Goal: Information Seeking & Learning: Learn about a topic

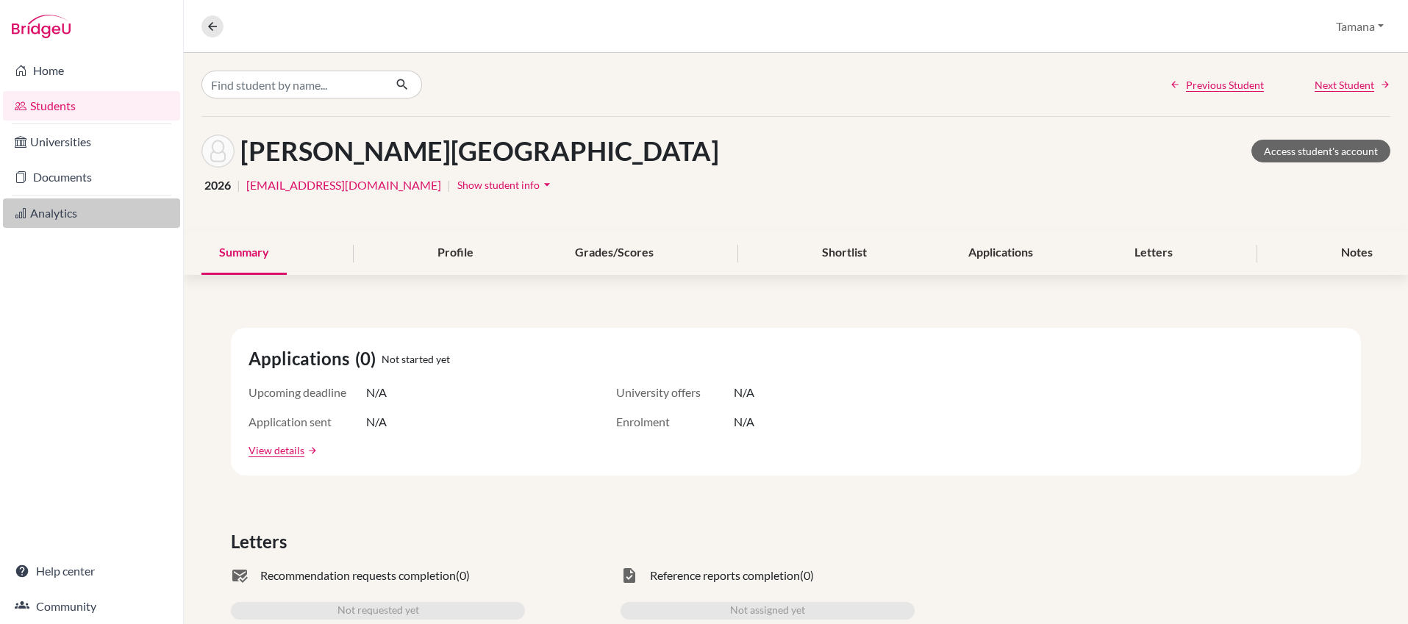
click at [61, 215] on link "Analytics" at bounding box center [91, 213] width 177 height 29
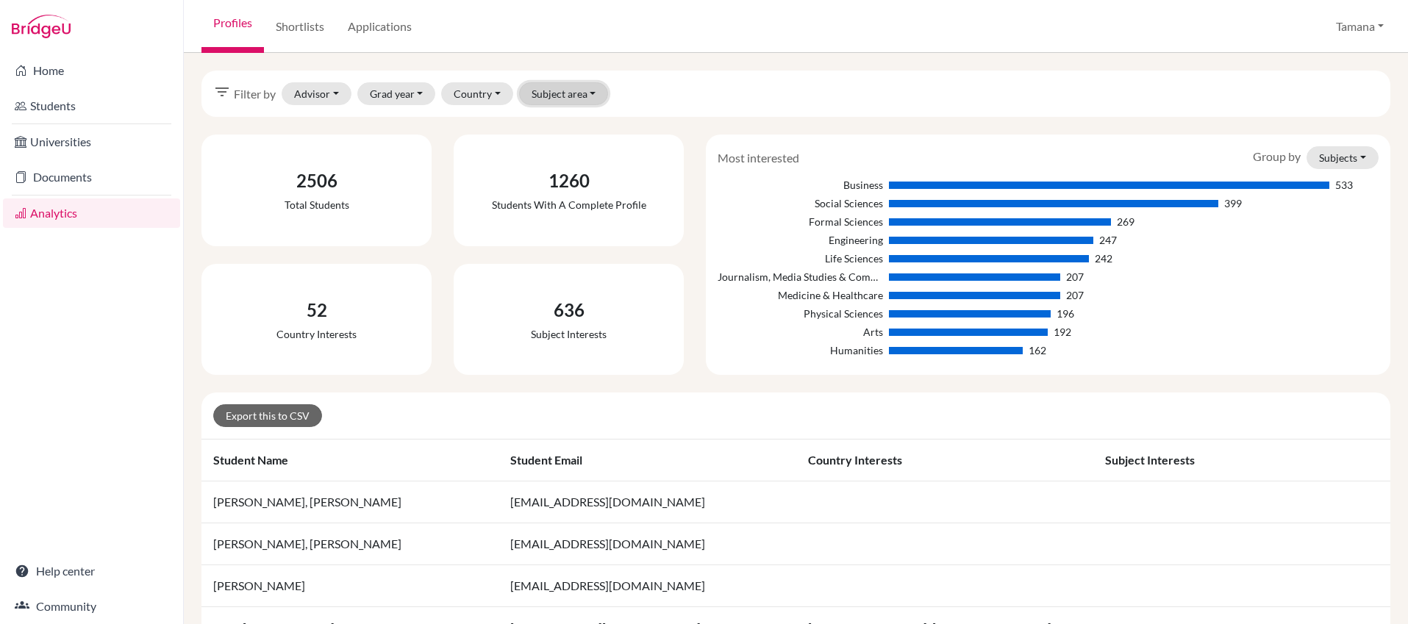
click at [573, 89] on button "Subject area" at bounding box center [564, 93] width 90 height 23
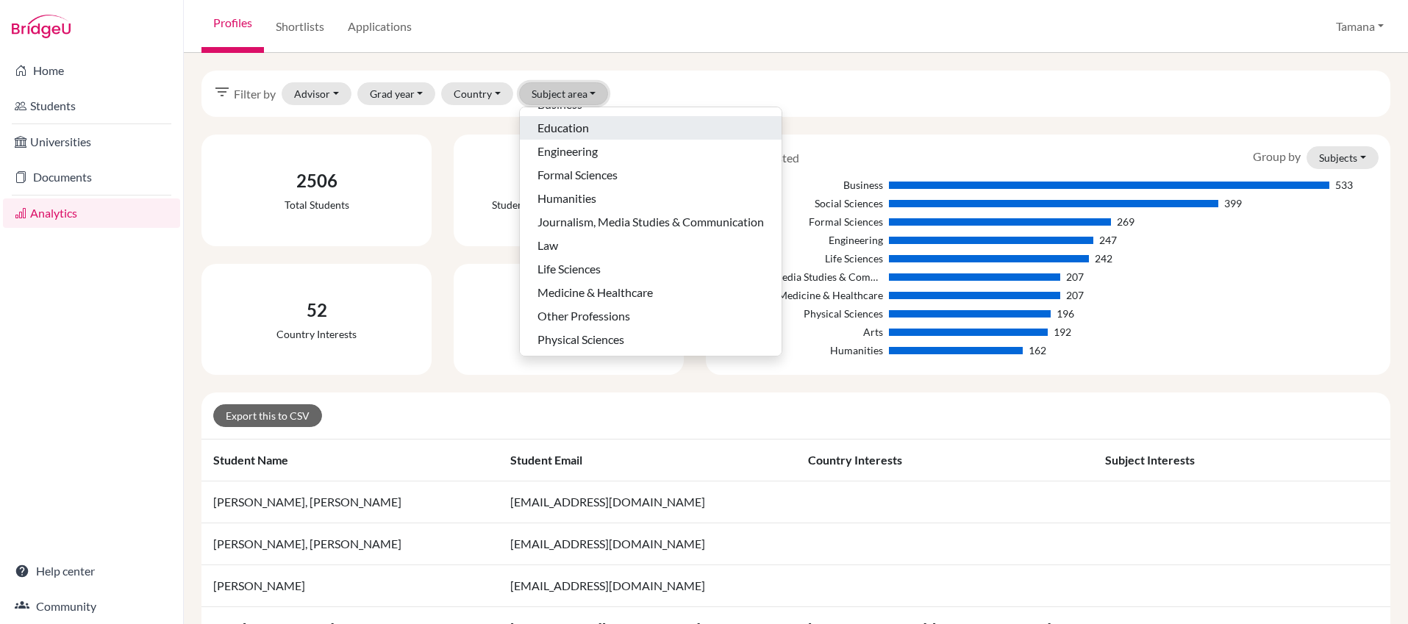
scroll to position [71, 0]
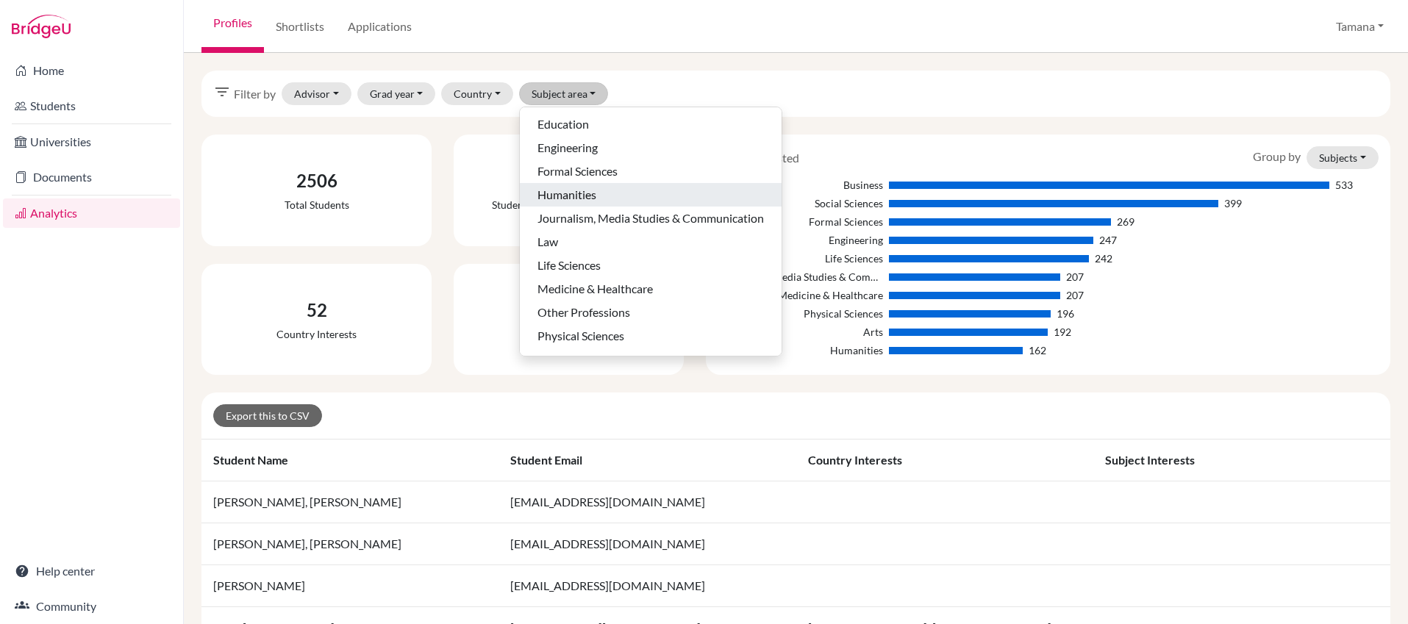
click at [587, 189] on span "Humanities" at bounding box center [566, 195] width 59 height 18
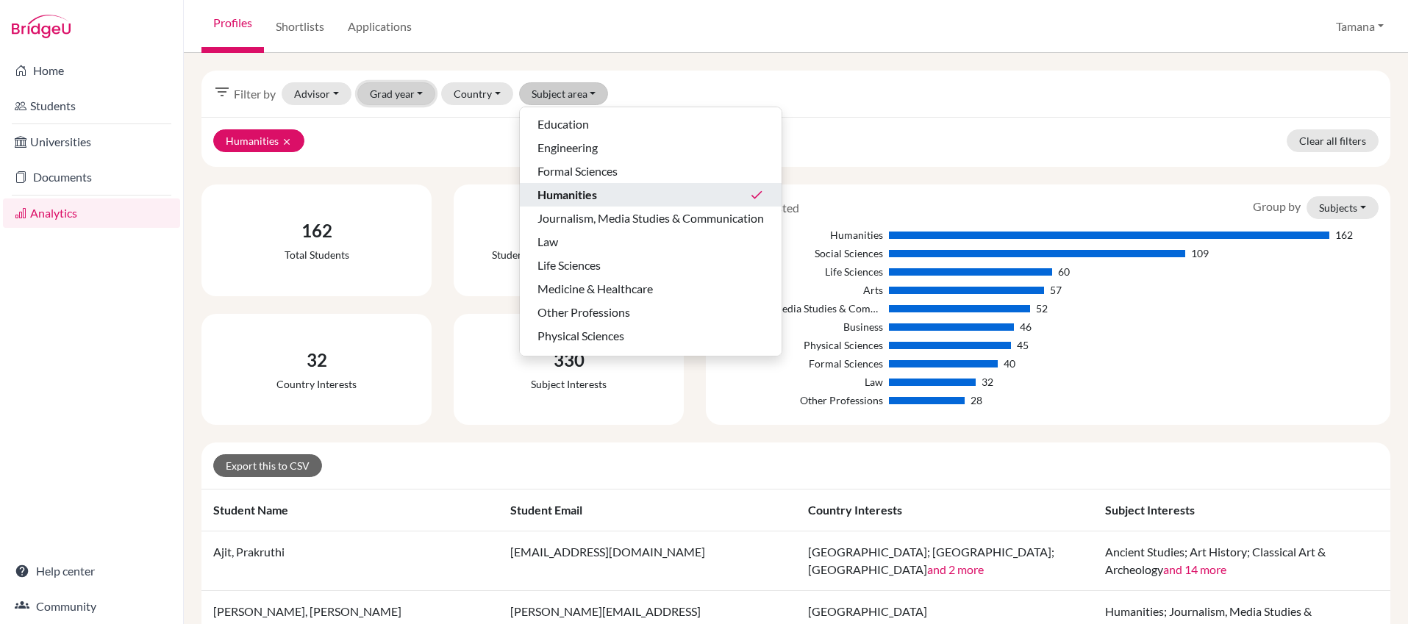
click at [417, 96] on button "Grad year" at bounding box center [396, 93] width 79 height 23
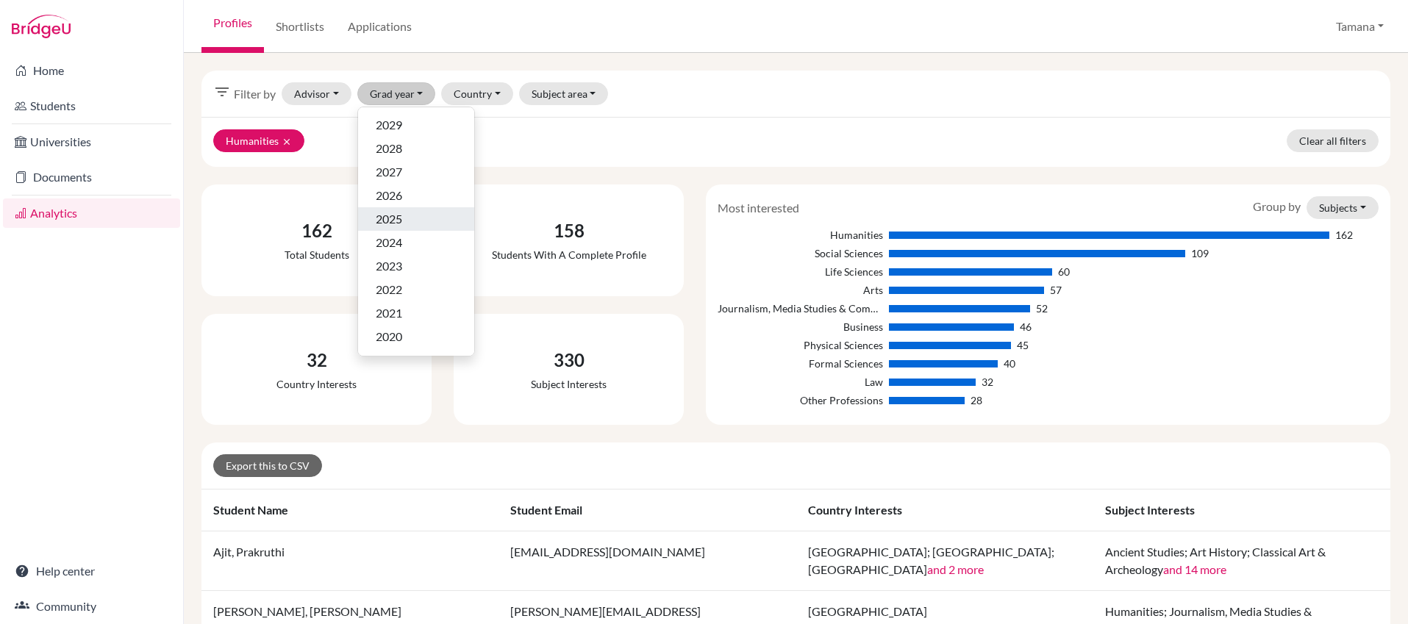
click at [404, 221] on div "2025" at bounding box center [416, 219] width 81 height 18
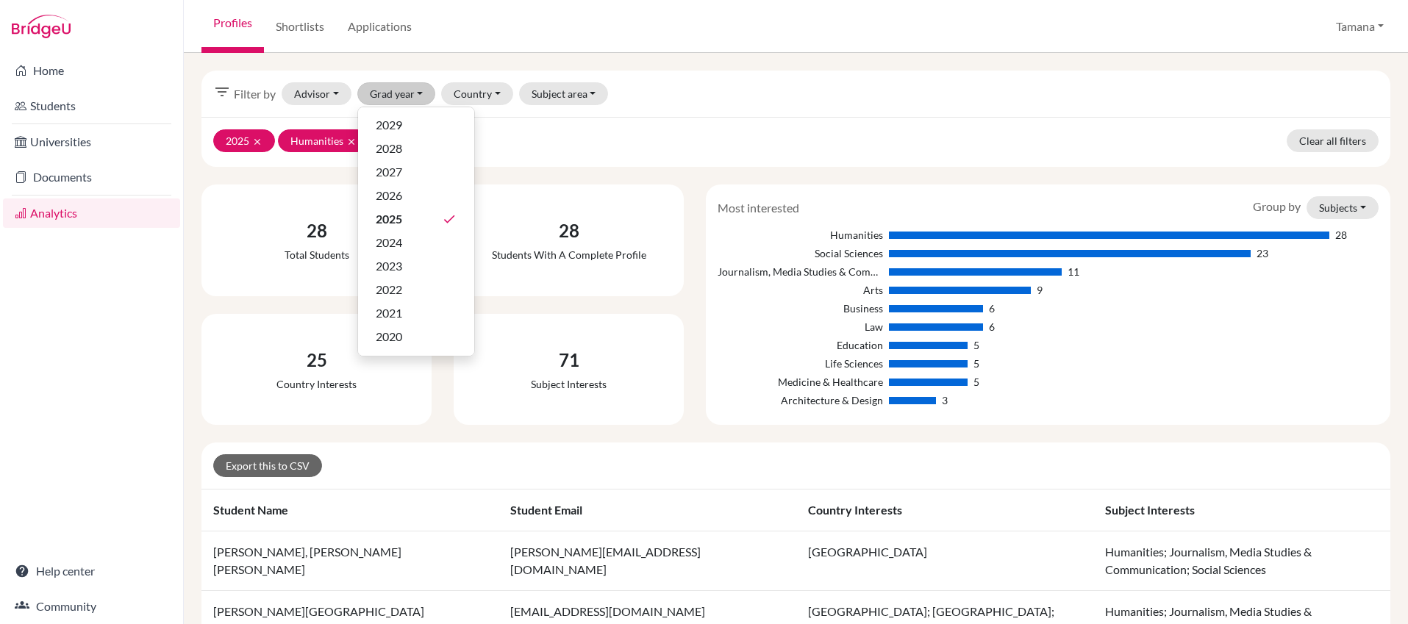
click at [571, 151] on div "2025 clear Humanities clear Clear all filters" at bounding box center [795, 142] width 1189 height 50
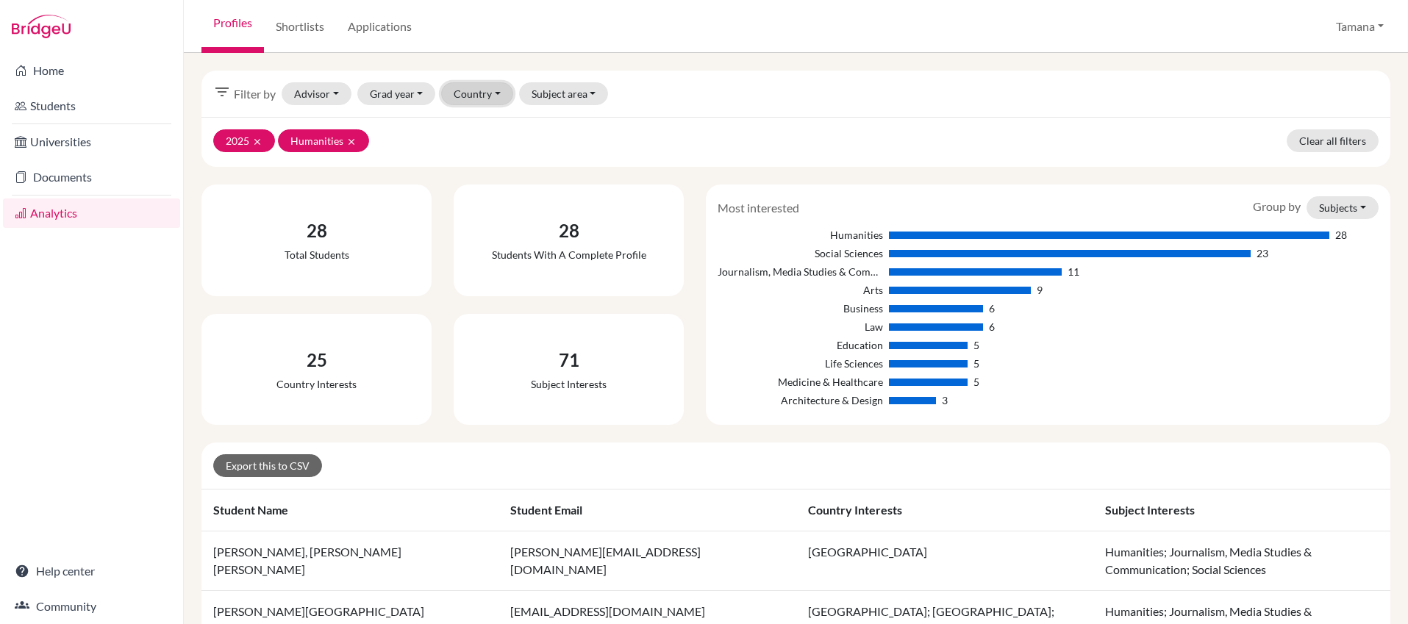
click at [482, 97] on button "Country" at bounding box center [477, 93] width 72 height 23
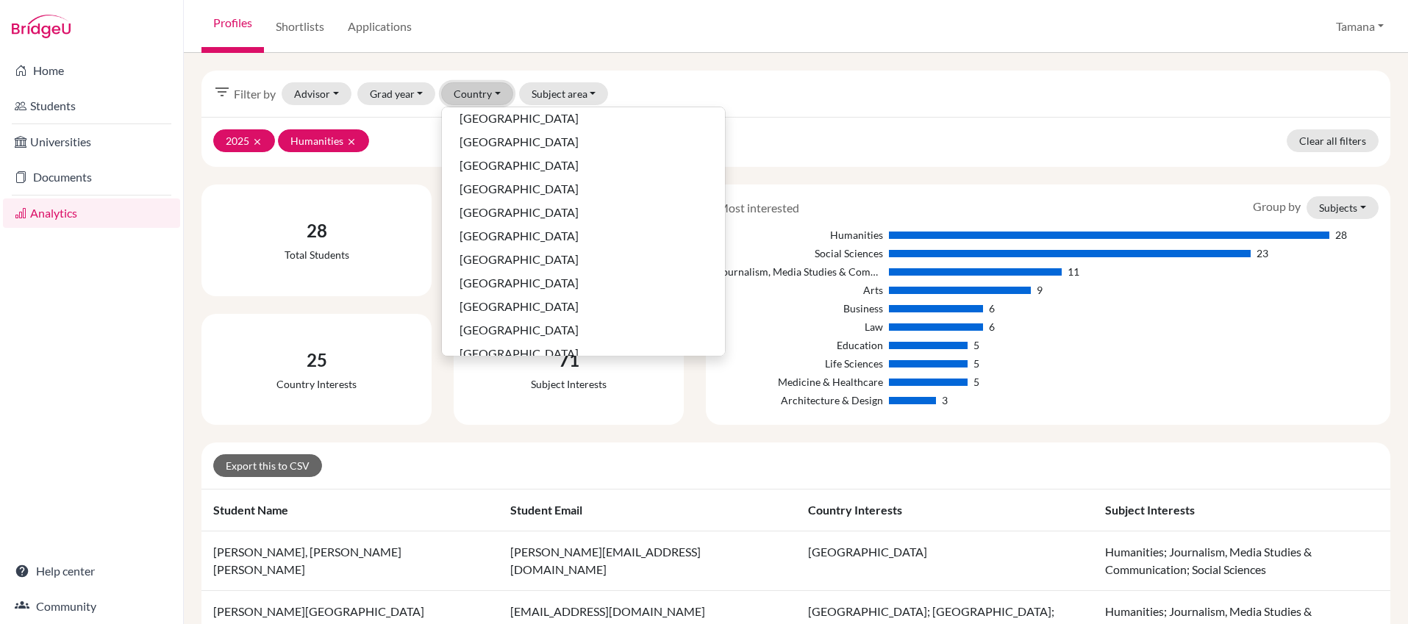
scroll to position [987, 0]
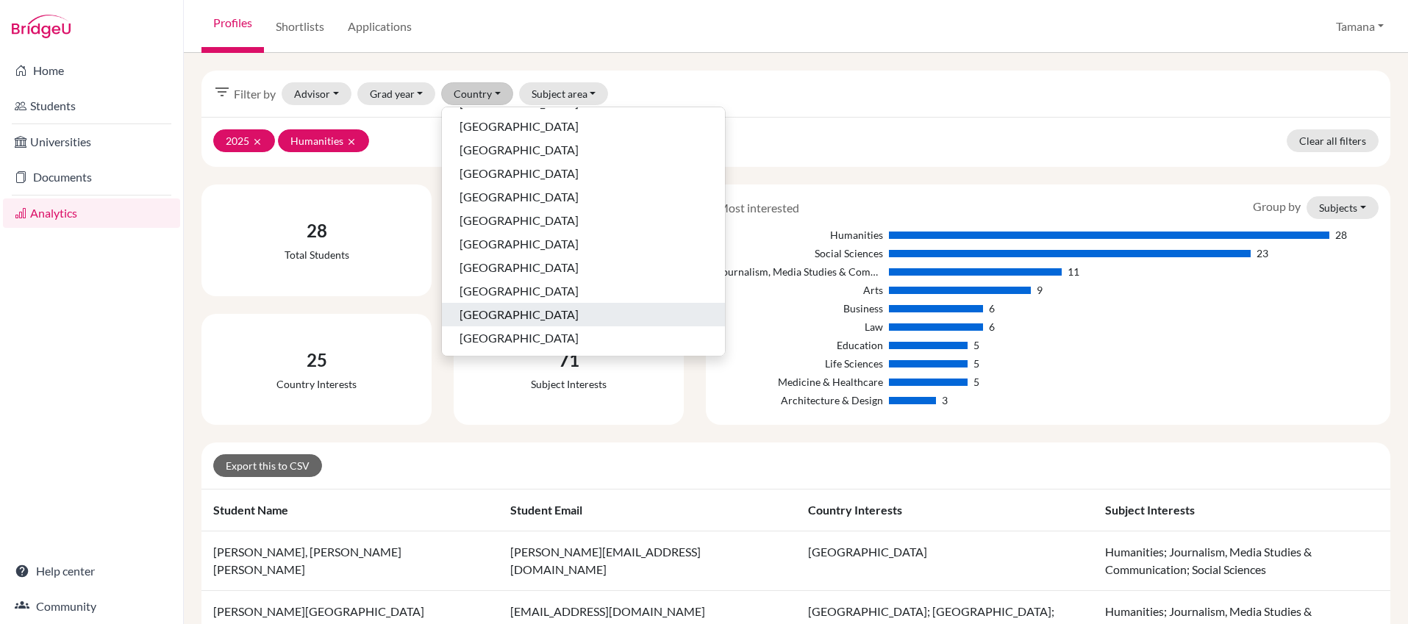
click at [482, 310] on span "United Kingdom" at bounding box center [519, 315] width 119 height 18
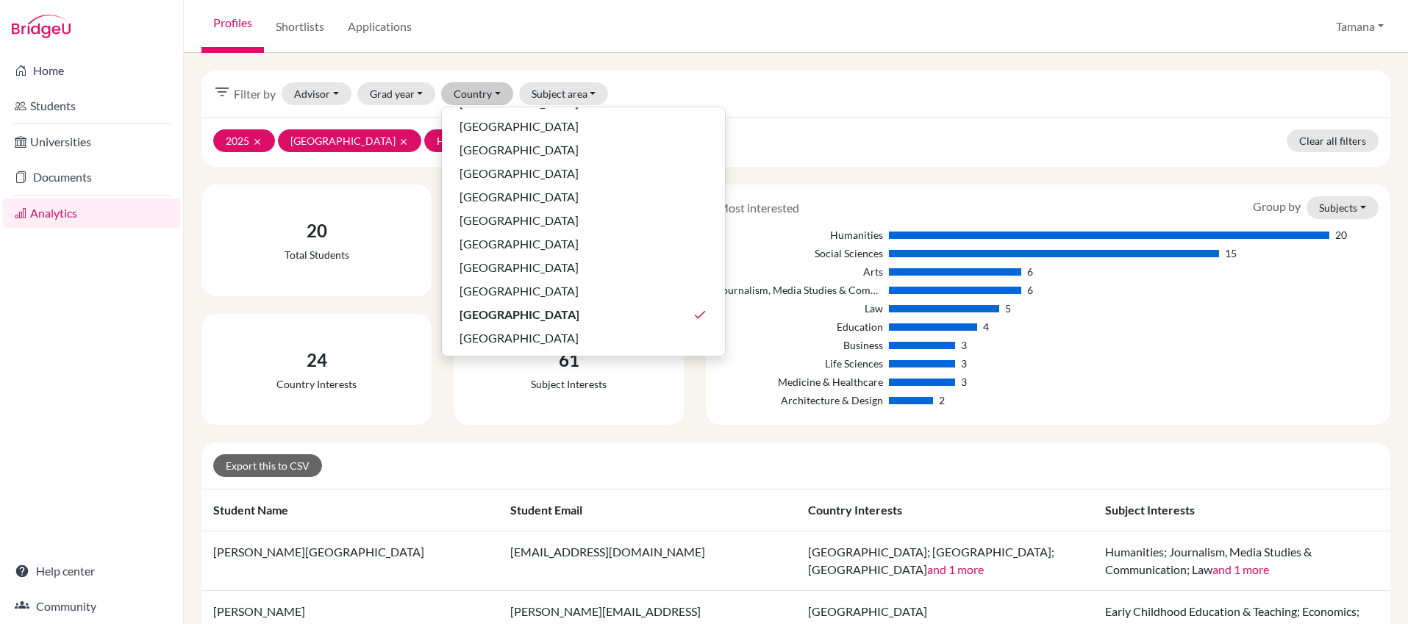
click at [690, 134] on div "2025 clear United Kingdom clear Humanities clear Clear all filters" at bounding box center [795, 142] width 1189 height 50
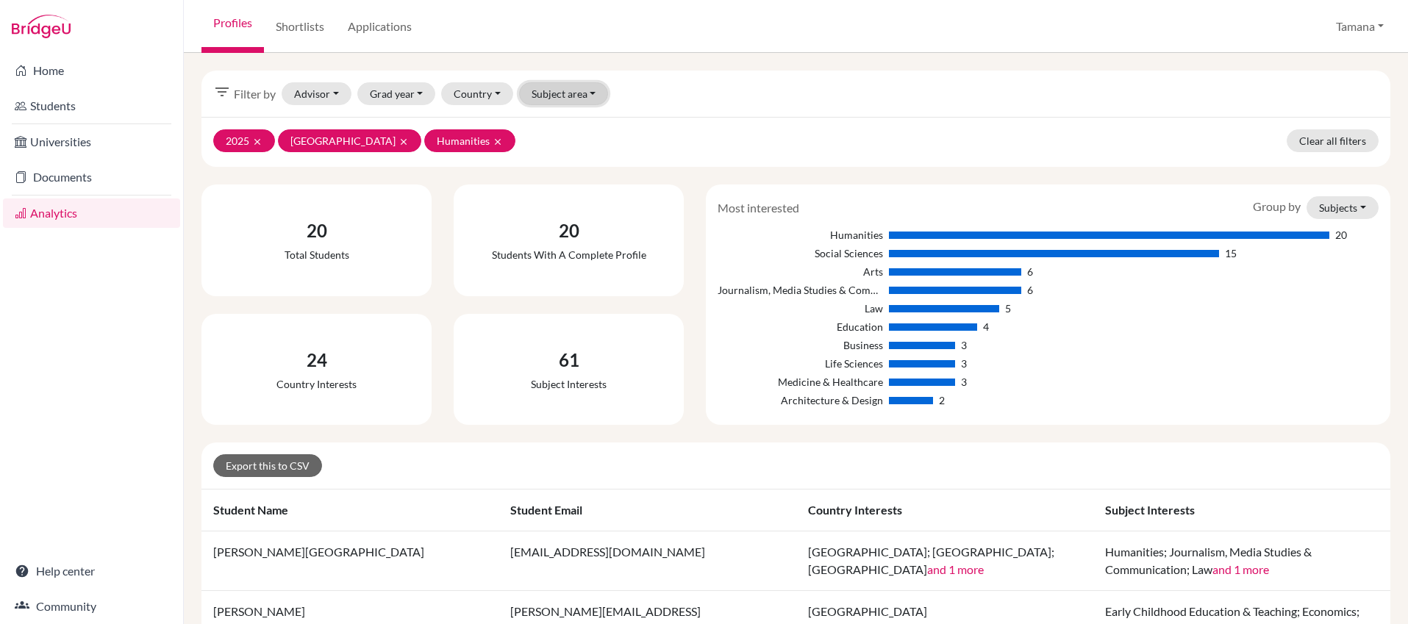
click at [593, 99] on button "Subject area" at bounding box center [564, 93] width 90 height 23
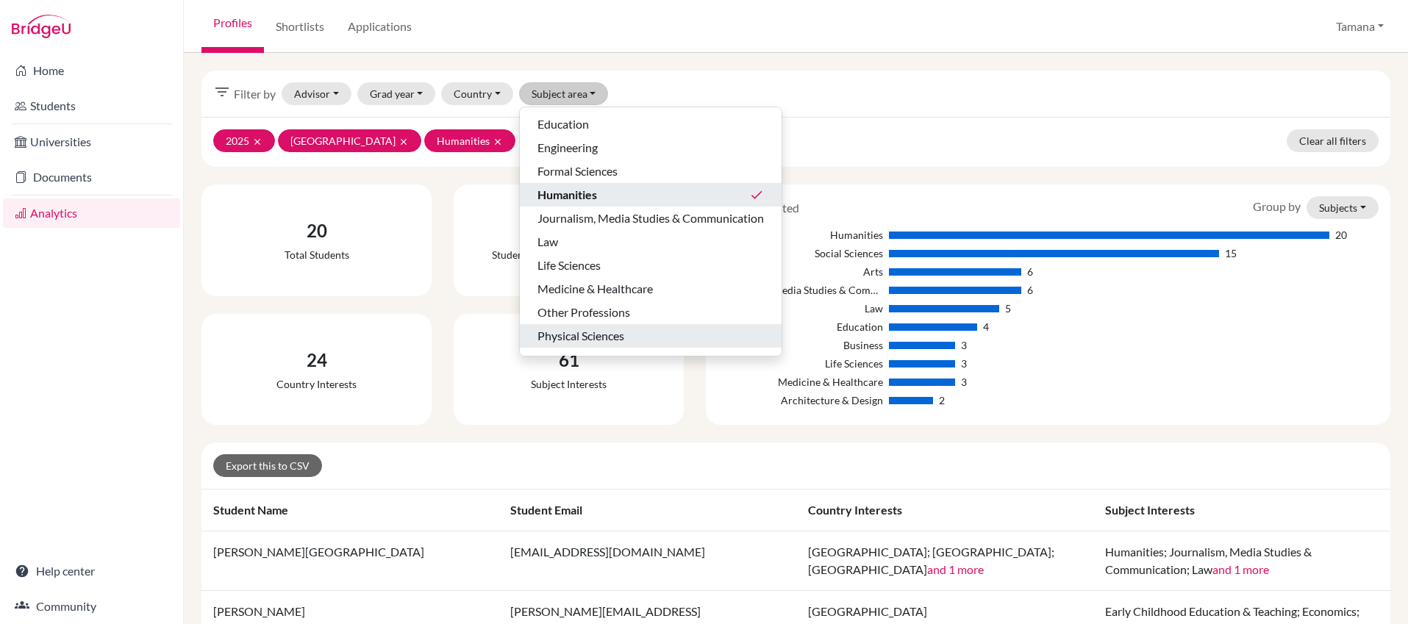
click at [590, 333] on span "Physical Sciences" at bounding box center [580, 336] width 87 height 18
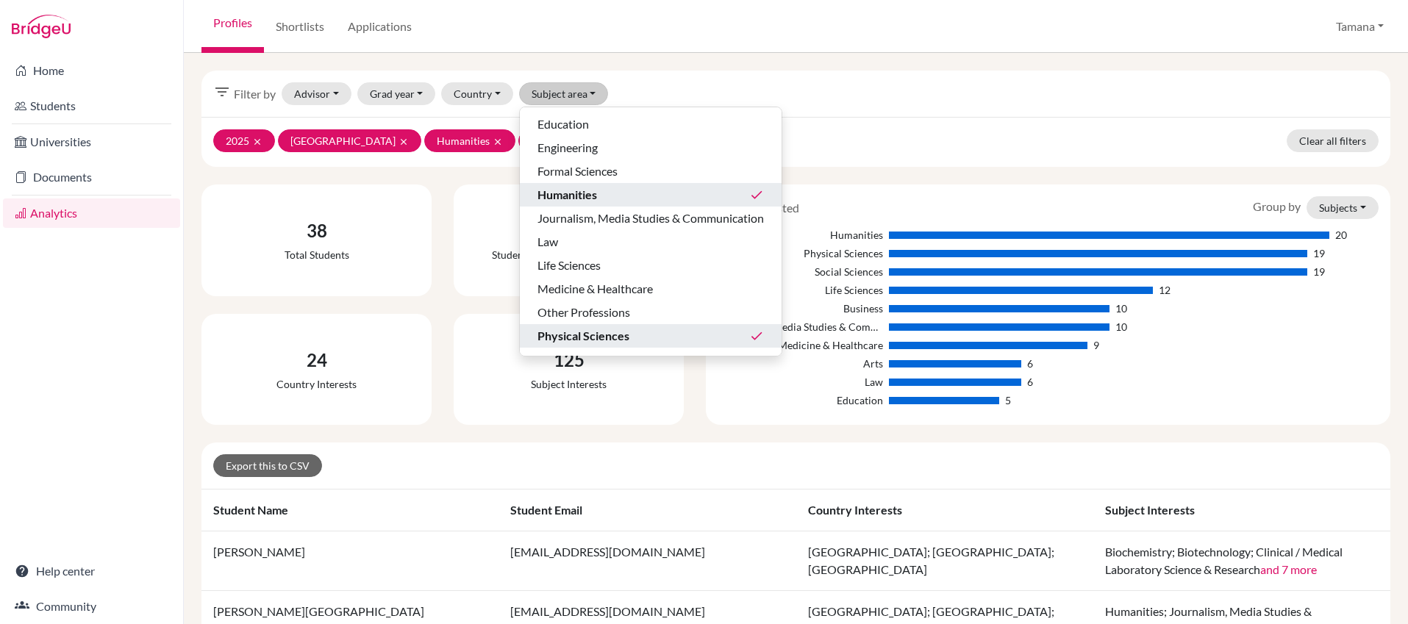
click at [674, 197] on div "Humanities done" at bounding box center [650, 195] width 226 height 18
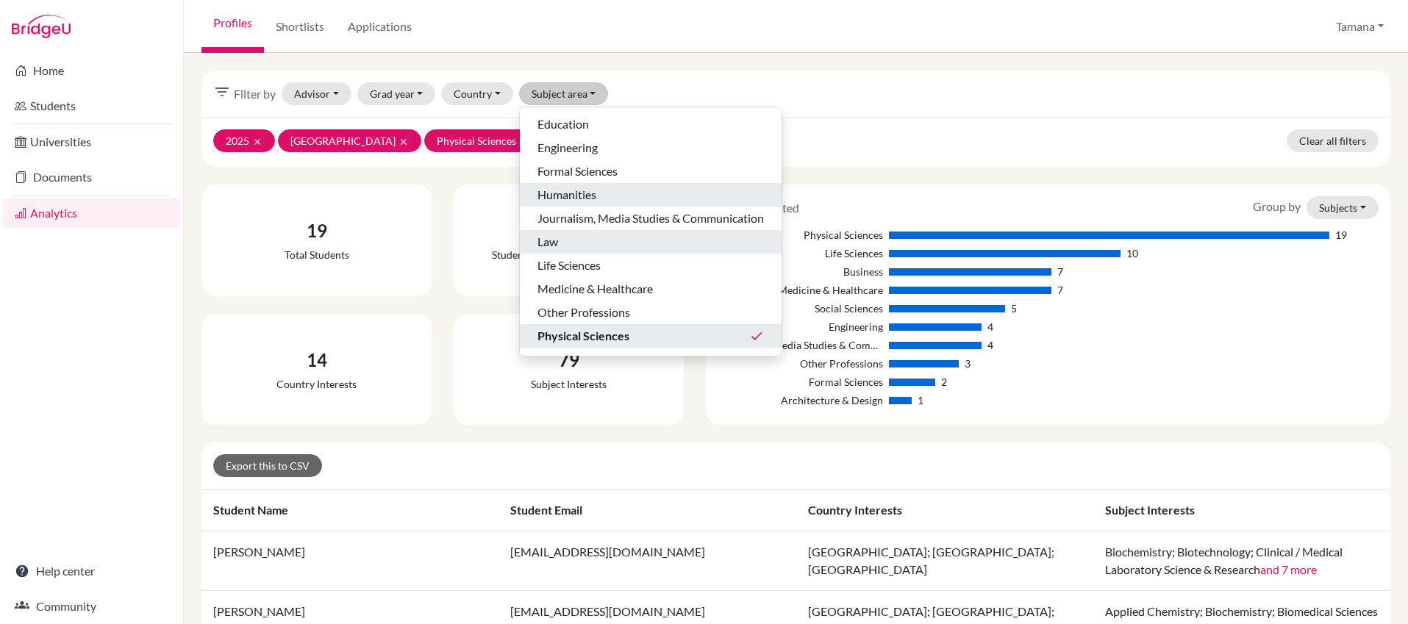
scroll to position [93, 0]
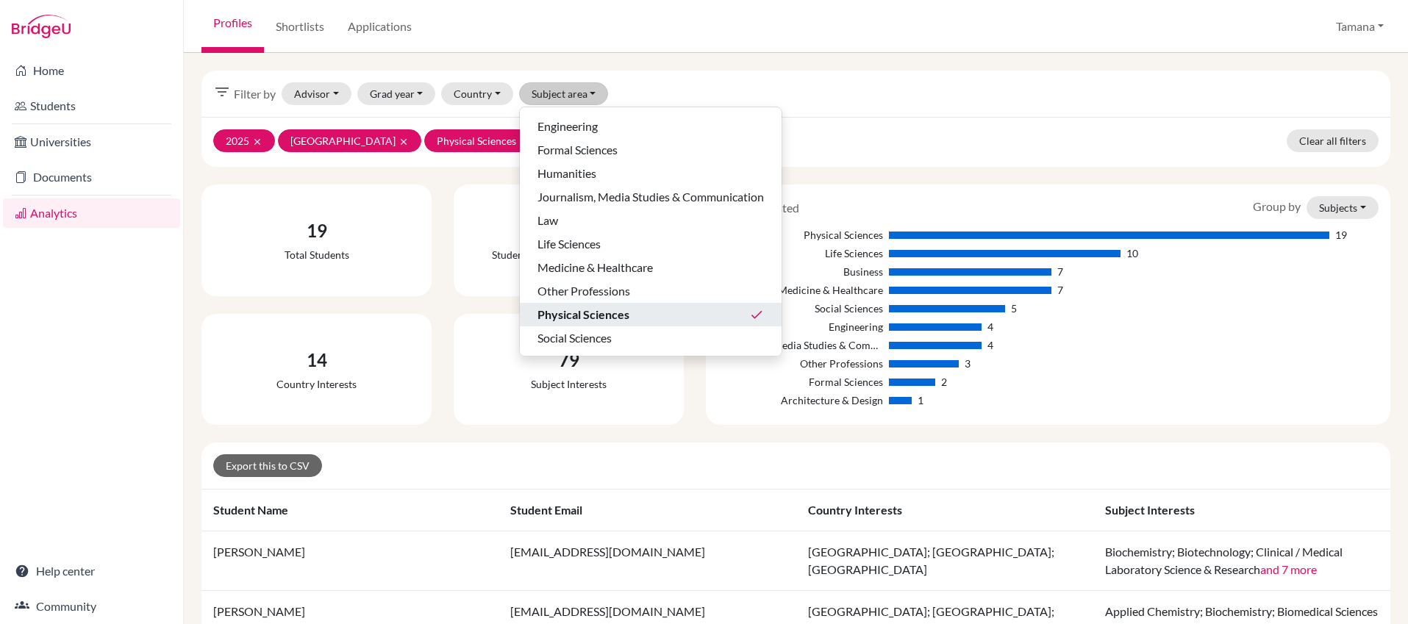
click at [801, 124] on div "2025 clear United Kingdom clear Physical Sciences clear Clear all filters" at bounding box center [795, 142] width 1189 height 50
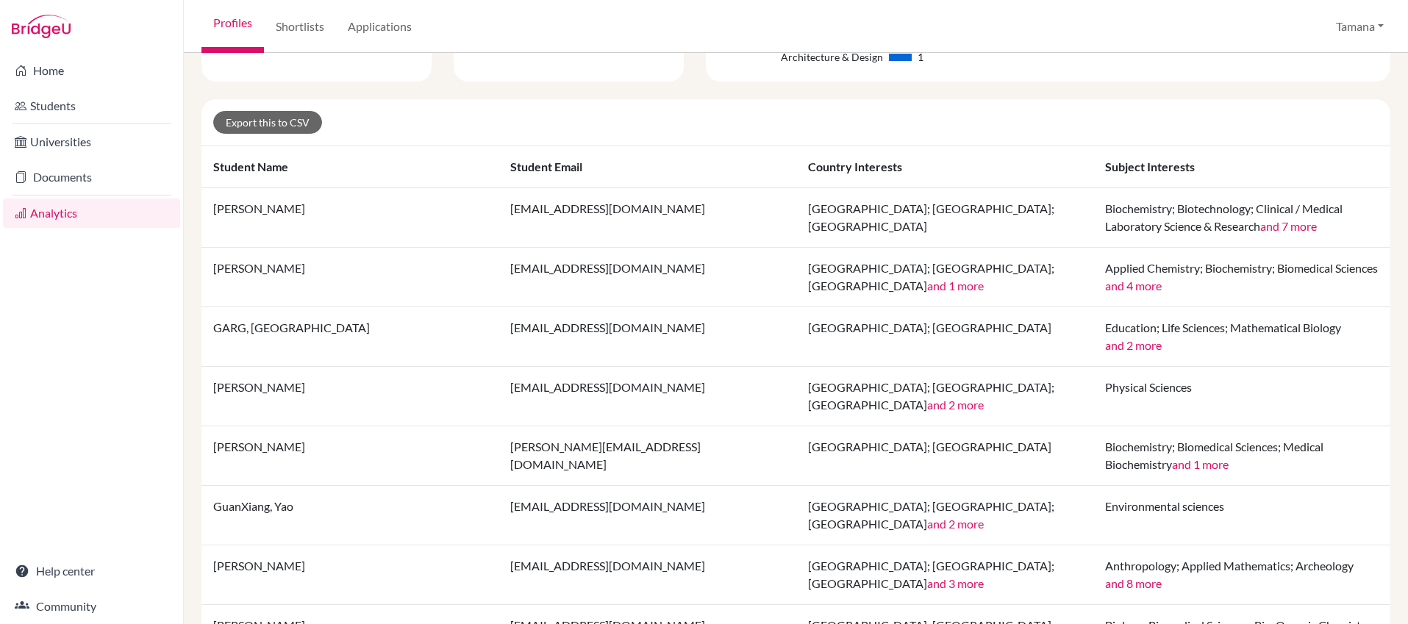
scroll to position [0, 0]
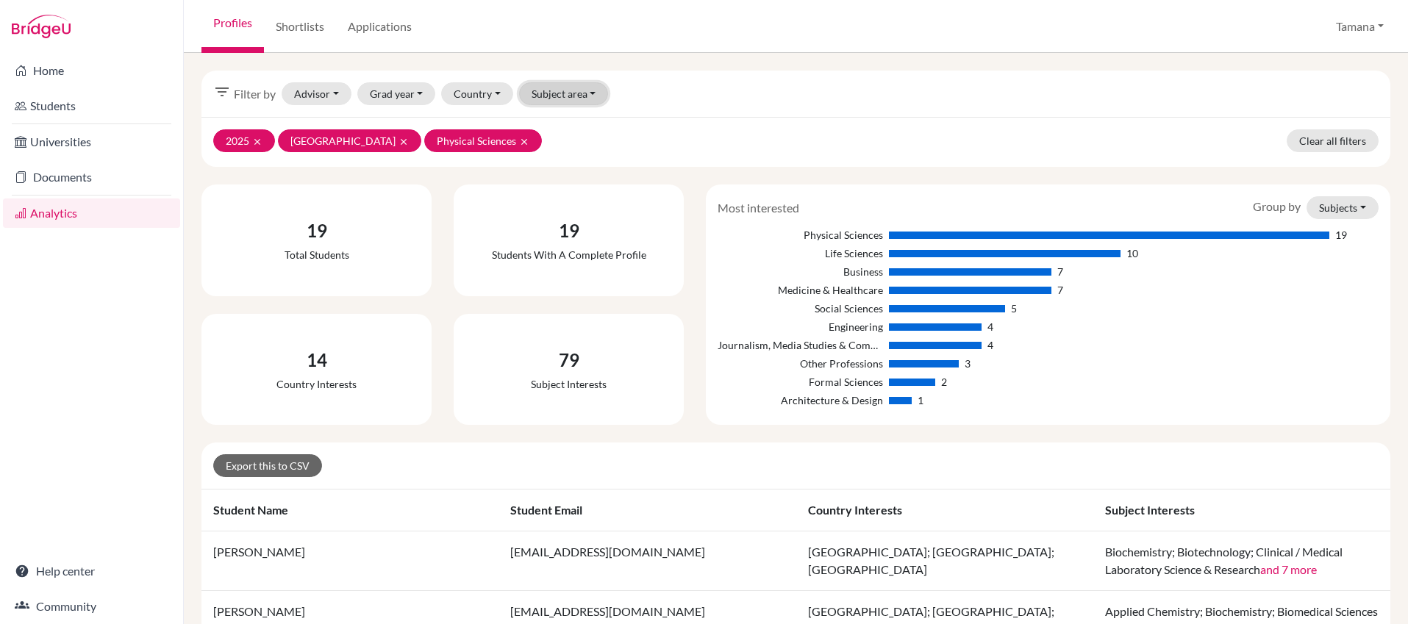
click at [569, 98] on button "Subject area" at bounding box center [564, 93] width 90 height 23
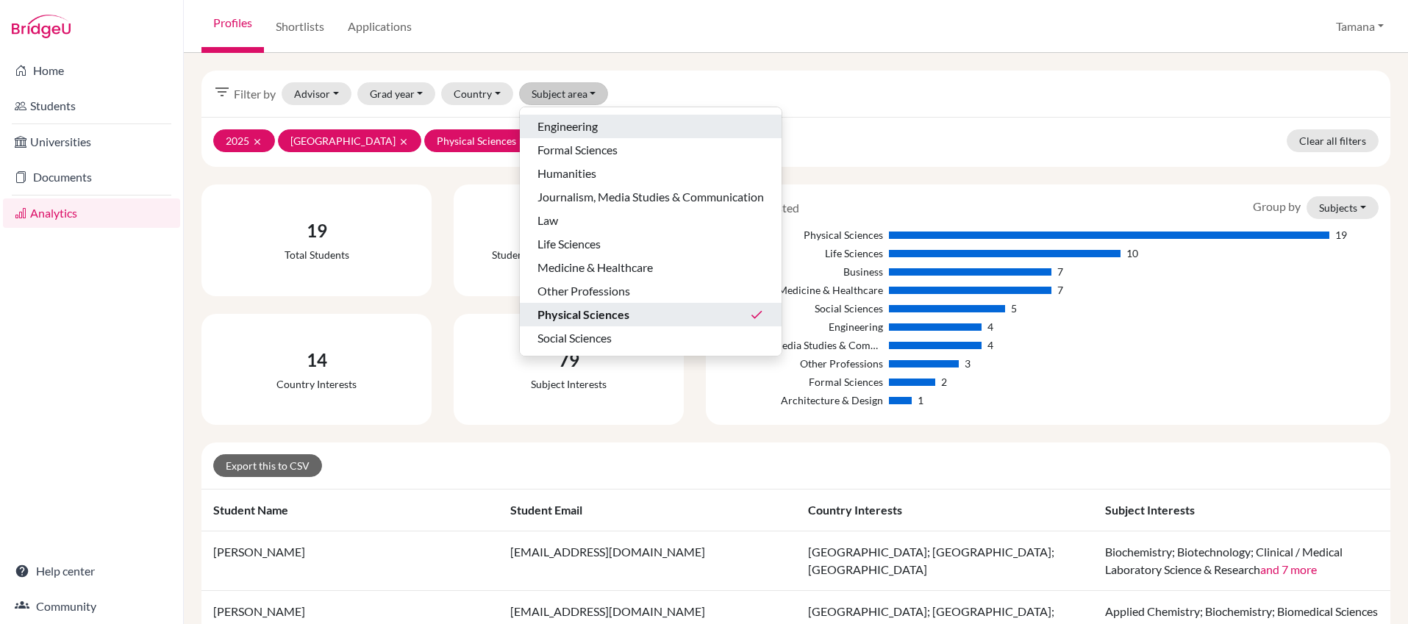
click at [576, 121] on span "Engineering" at bounding box center [567, 127] width 60 height 18
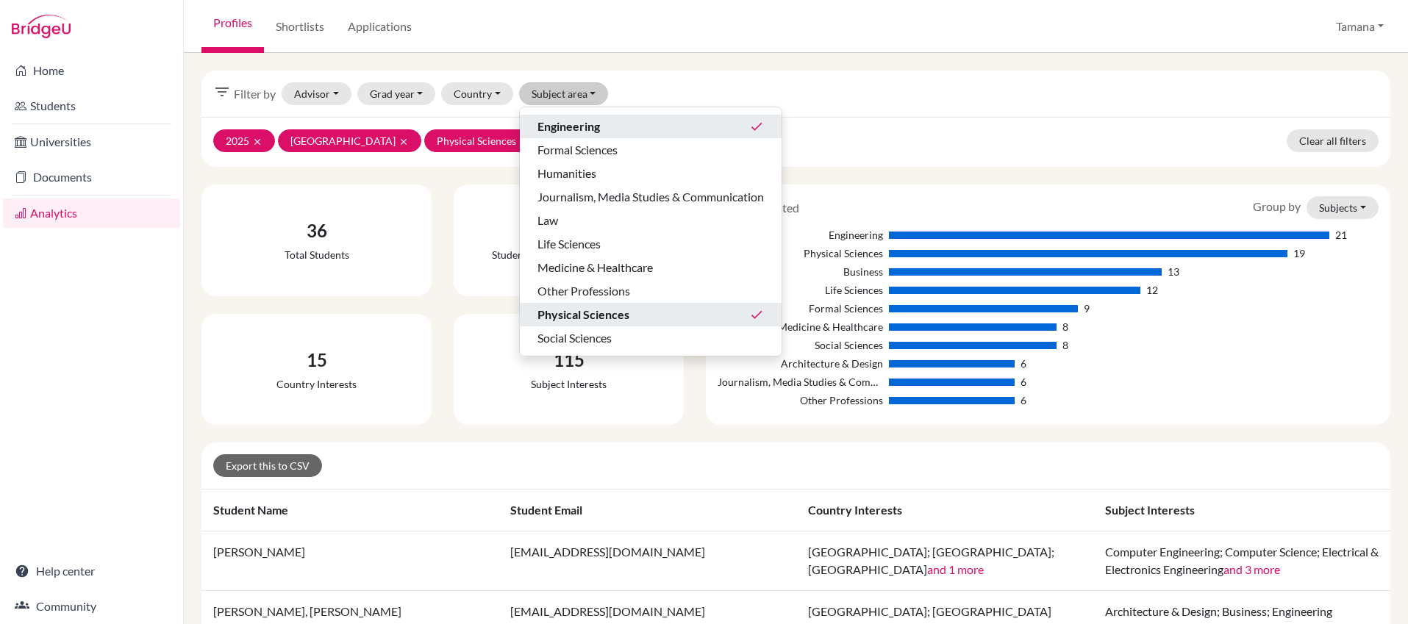
click at [567, 306] on span "Physical Sciences" at bounding box center [583, 315] width 92 height 18
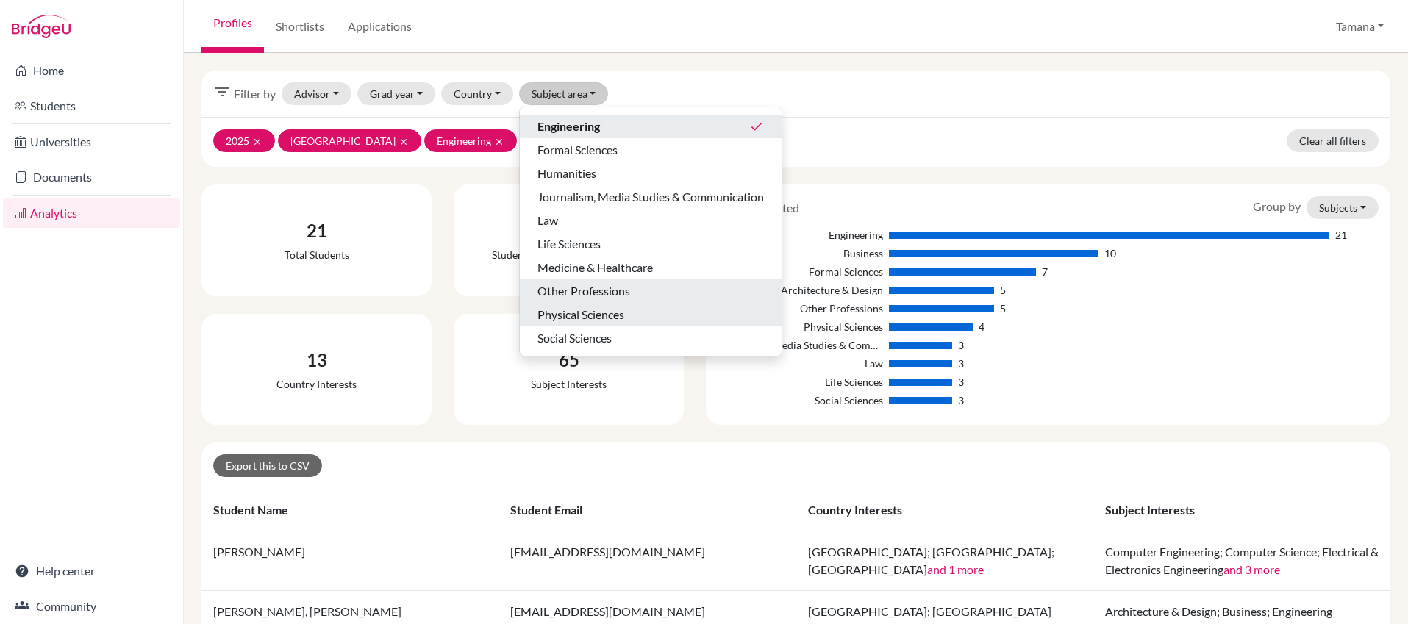
click at [549, 287] on span "Other Professions" at bounding box center [583, 291] width 93 height 18
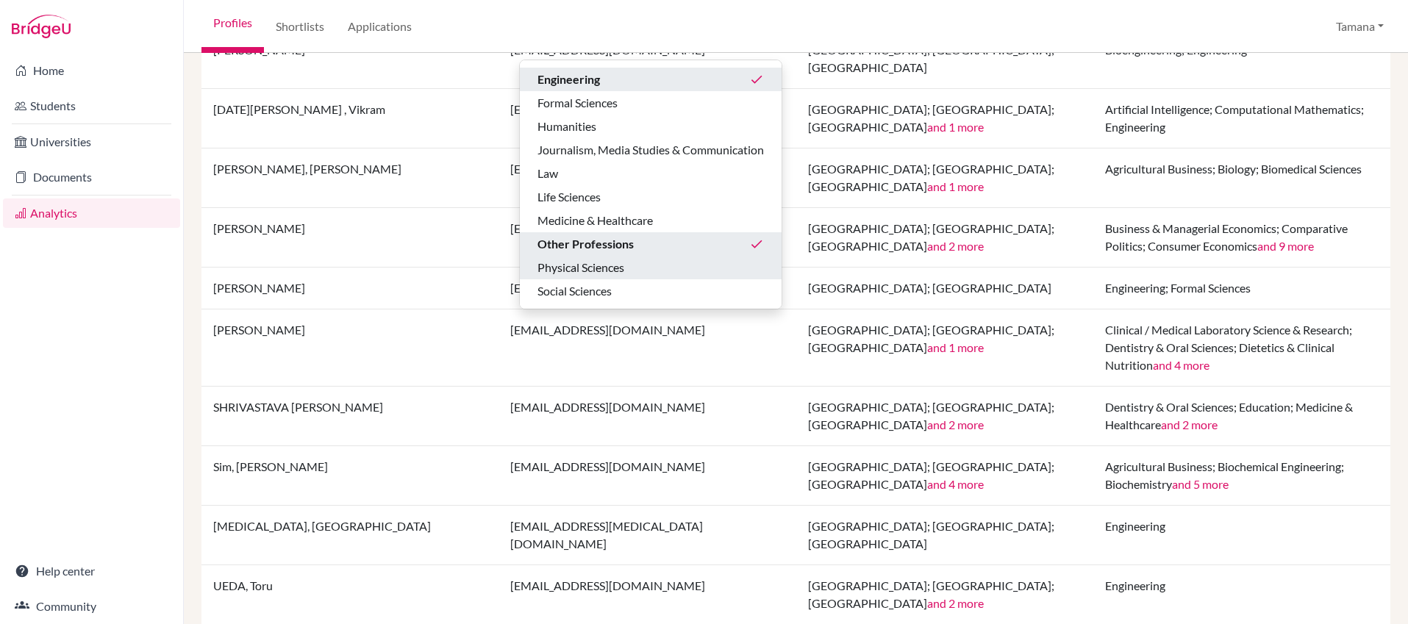
scroll to position [1418, 0]
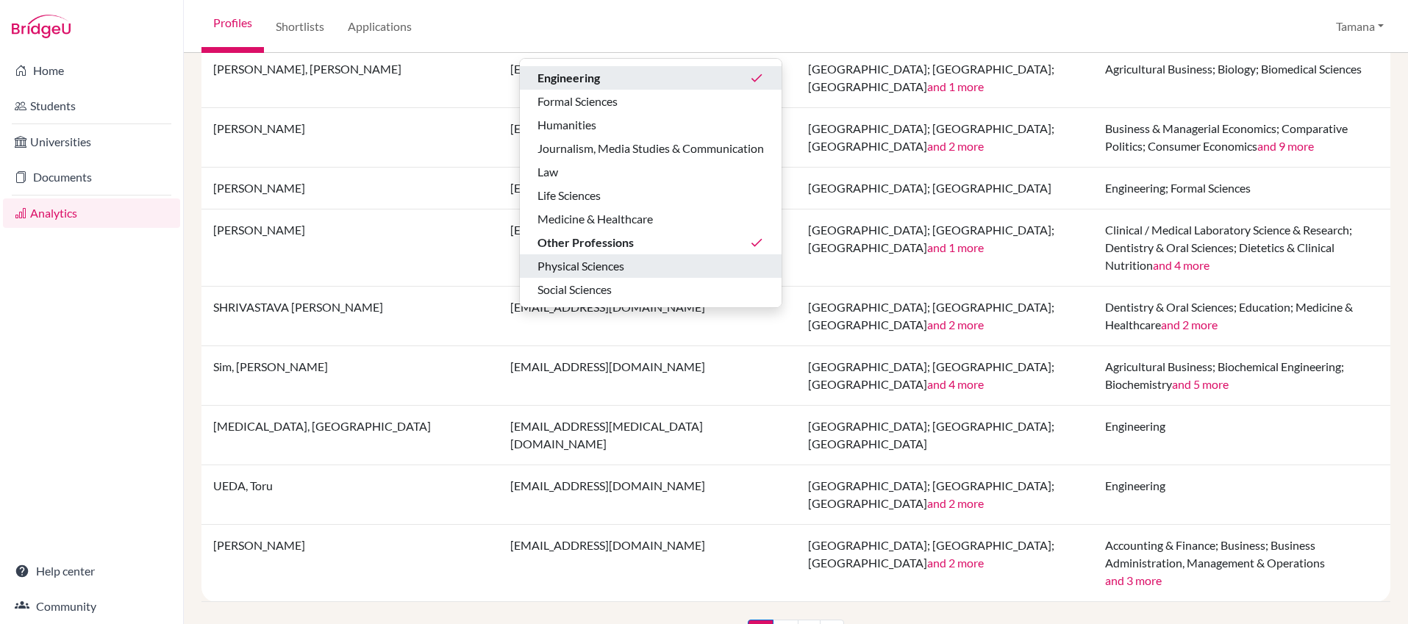
click at [719, 83] on div "Engineering done" at bounding box center [650, 78] width 226 height 18
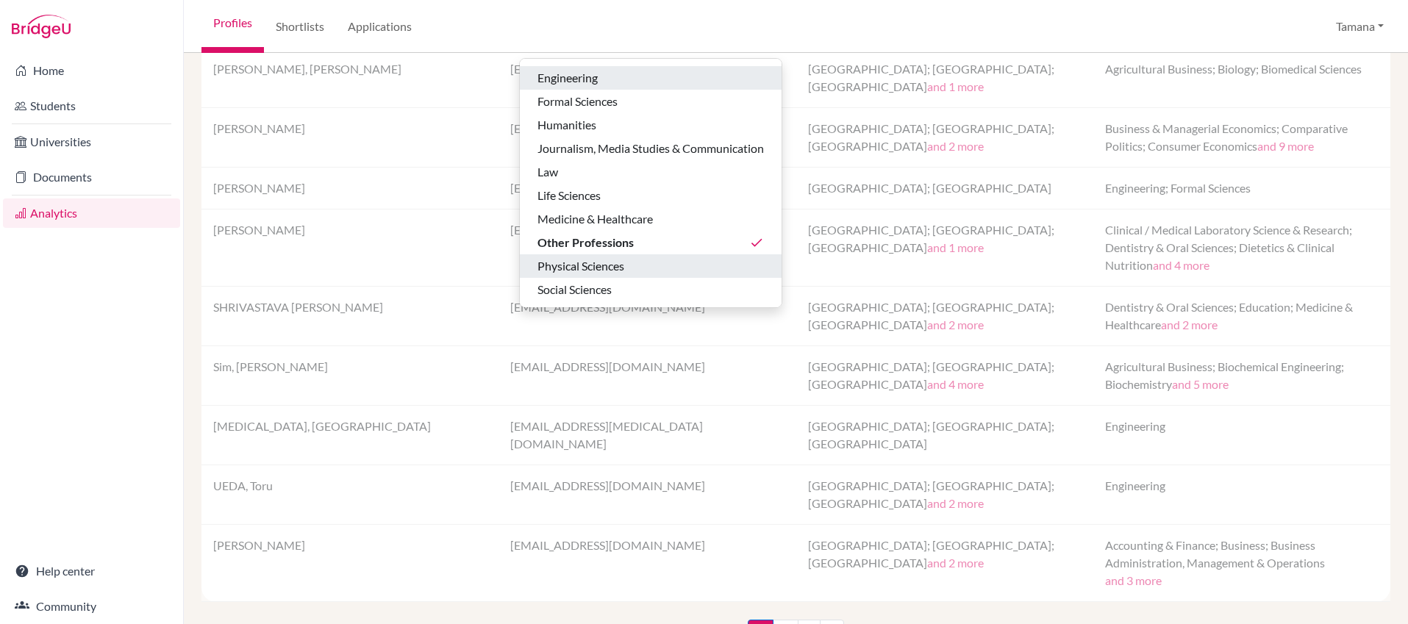
scroll to position [812, 0]
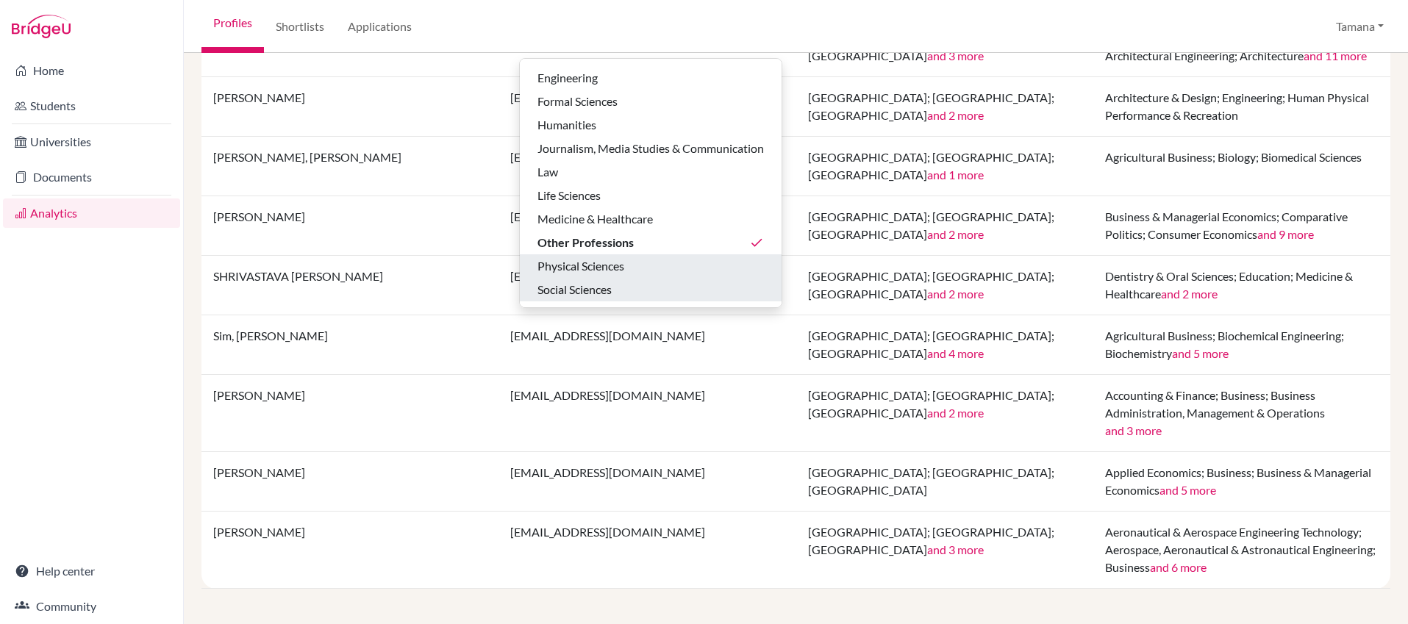
click at [632, 288] on div "Social Sciences" at bounding box center [650, 290] width 226 height 18
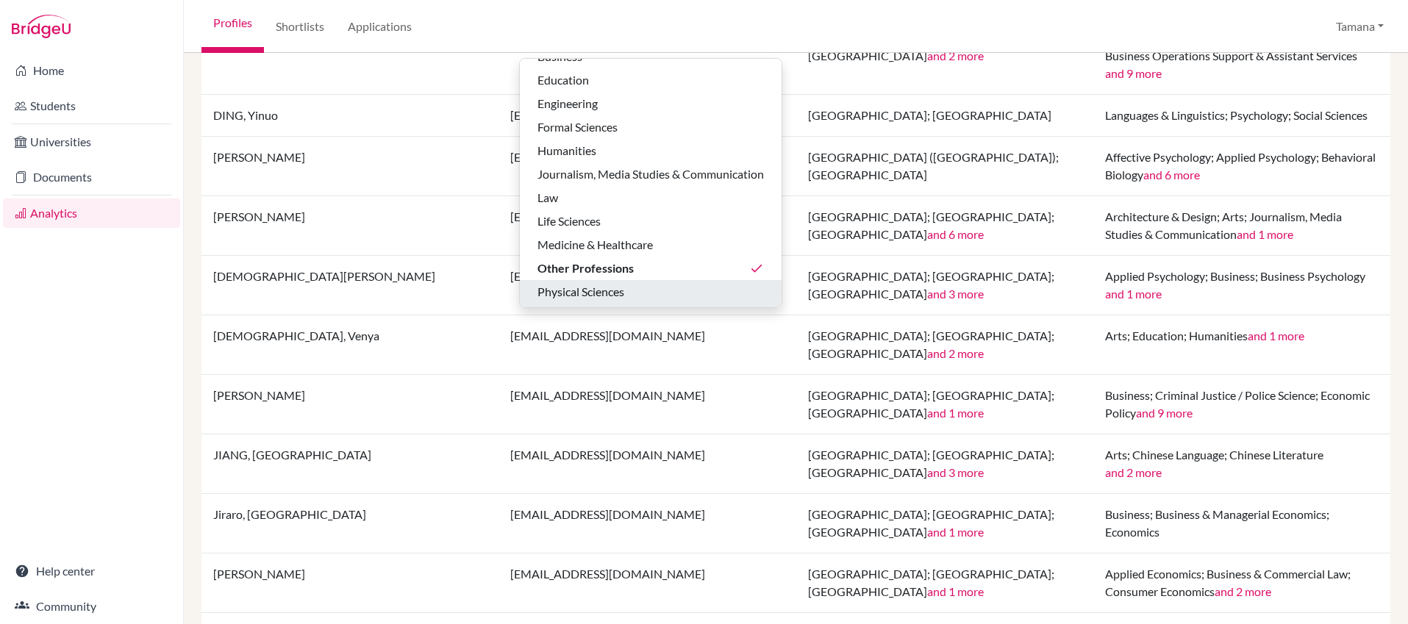
scroll to position [62, 0]
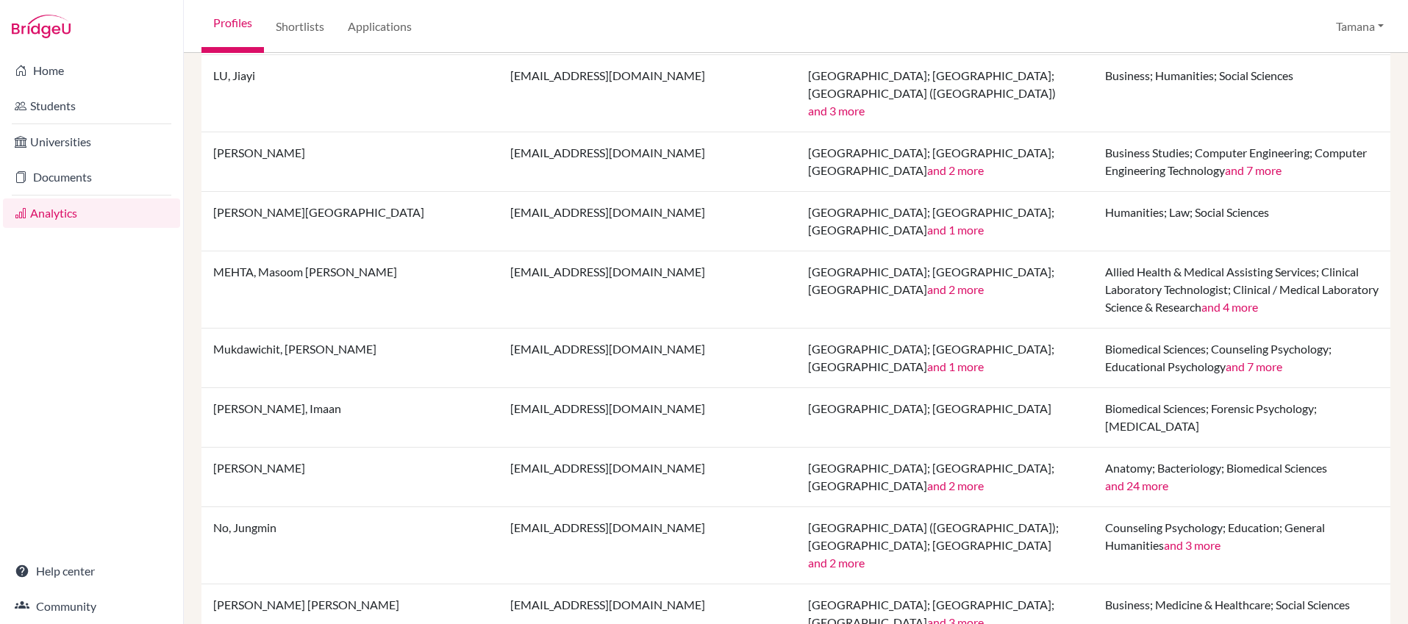
scroll to position [795, 0]
